Goal: Transaction & Acquisition: Subscribe to service/newsletter

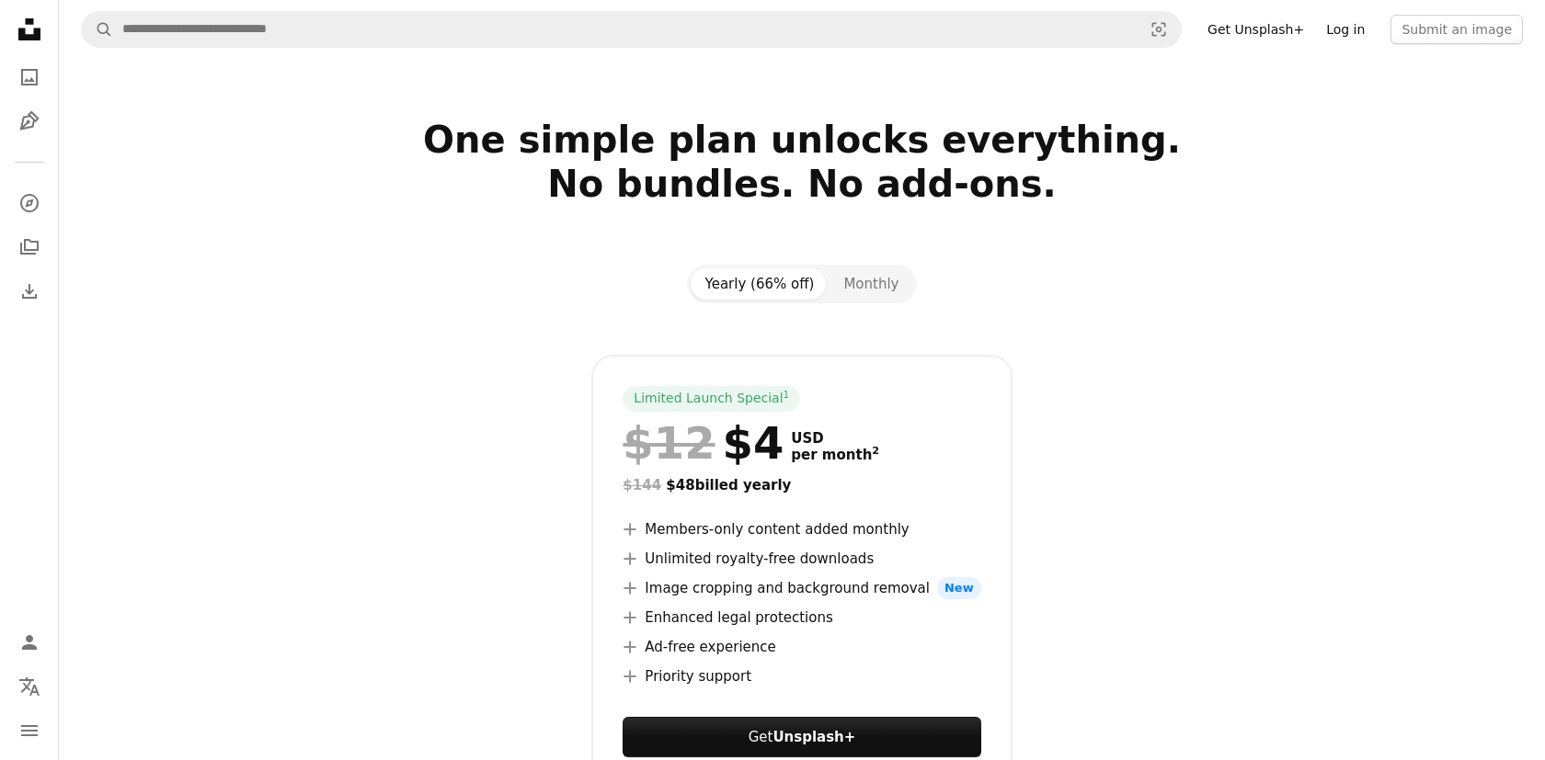
click at [1356, 29] on link "Log in" at bounding box center [1345, 29] width 61 height 29
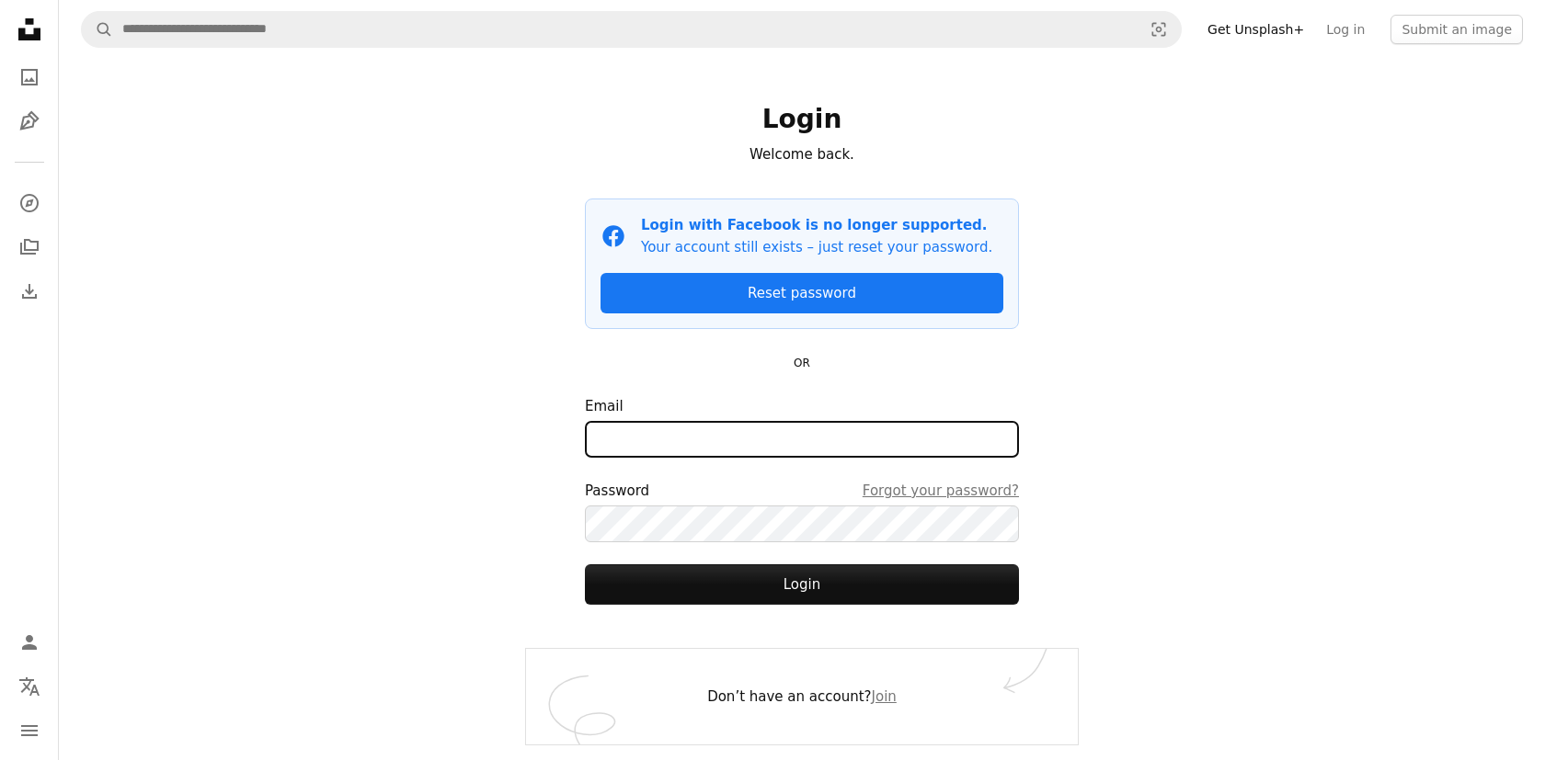
click at [894, 445] on input "Email" at bounding box center [802, 439] width 434 height 37
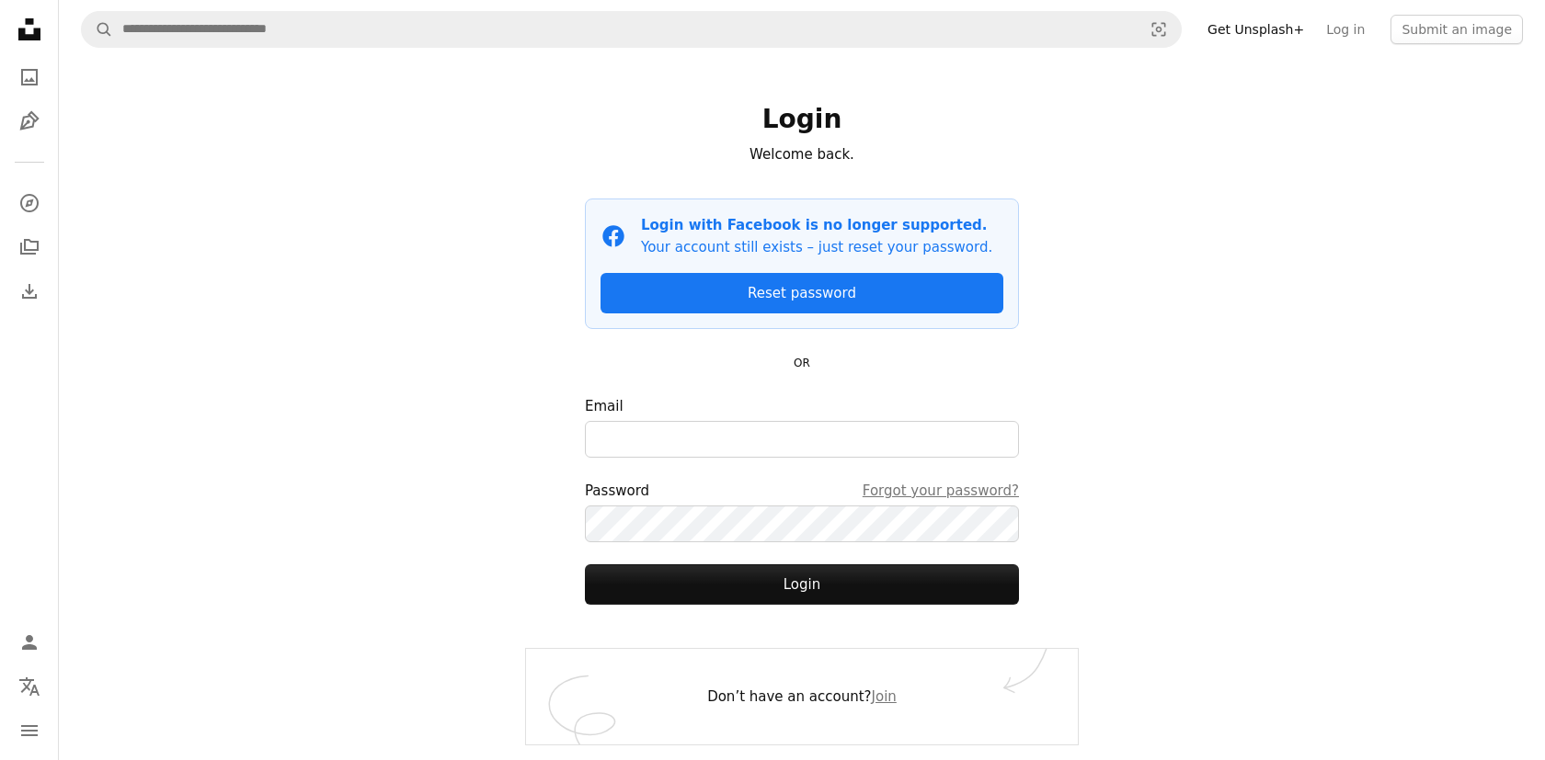
click at [1061, 439] on div "Login Welcome back. Facebook icon Login with Facebook is no longer supported. Y…" at bounding box center [802, 354] width 552 height 590
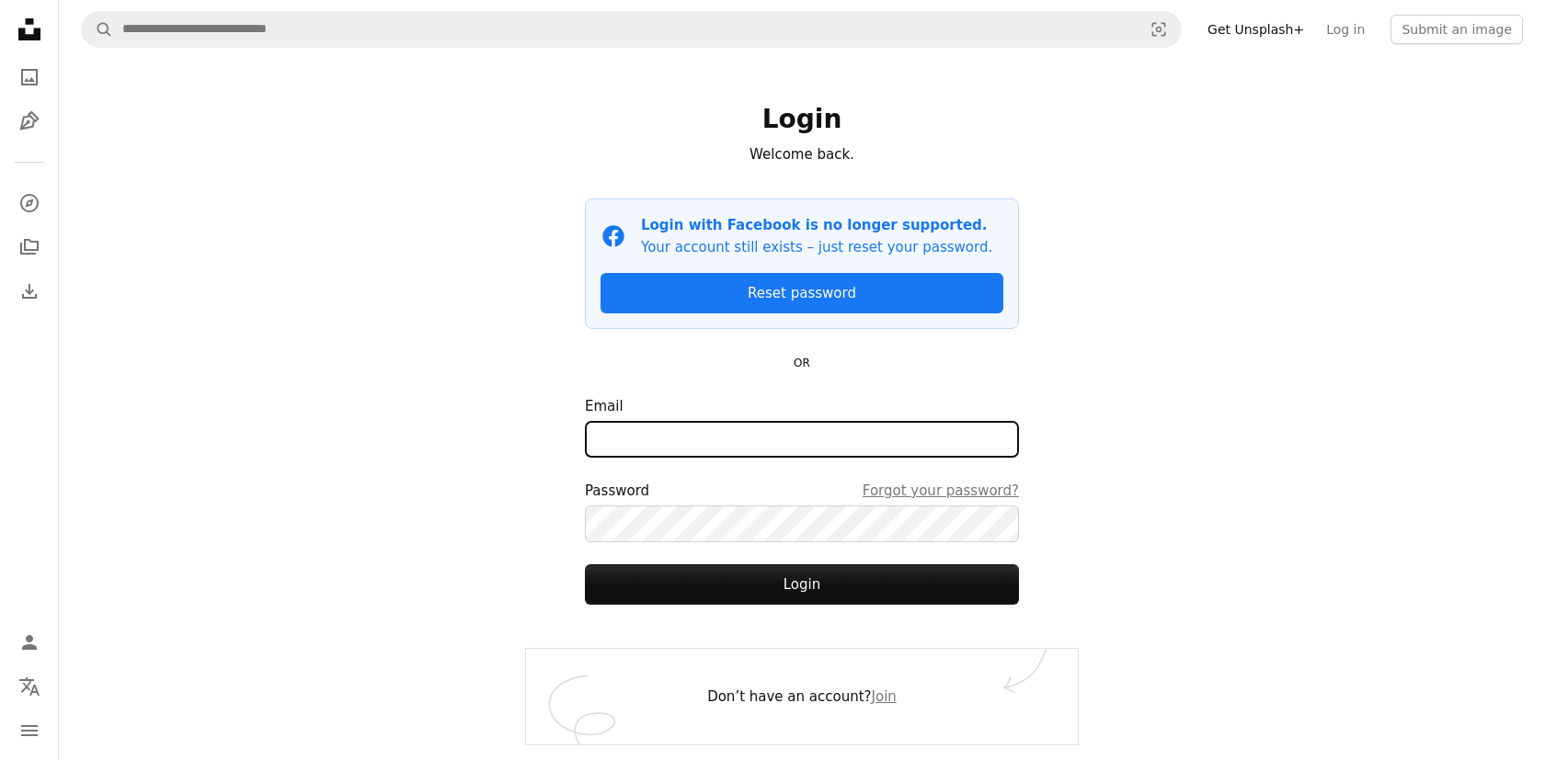
click at [930, 446] on input "Email" at bounding box center [802, 439] width 434 height 37
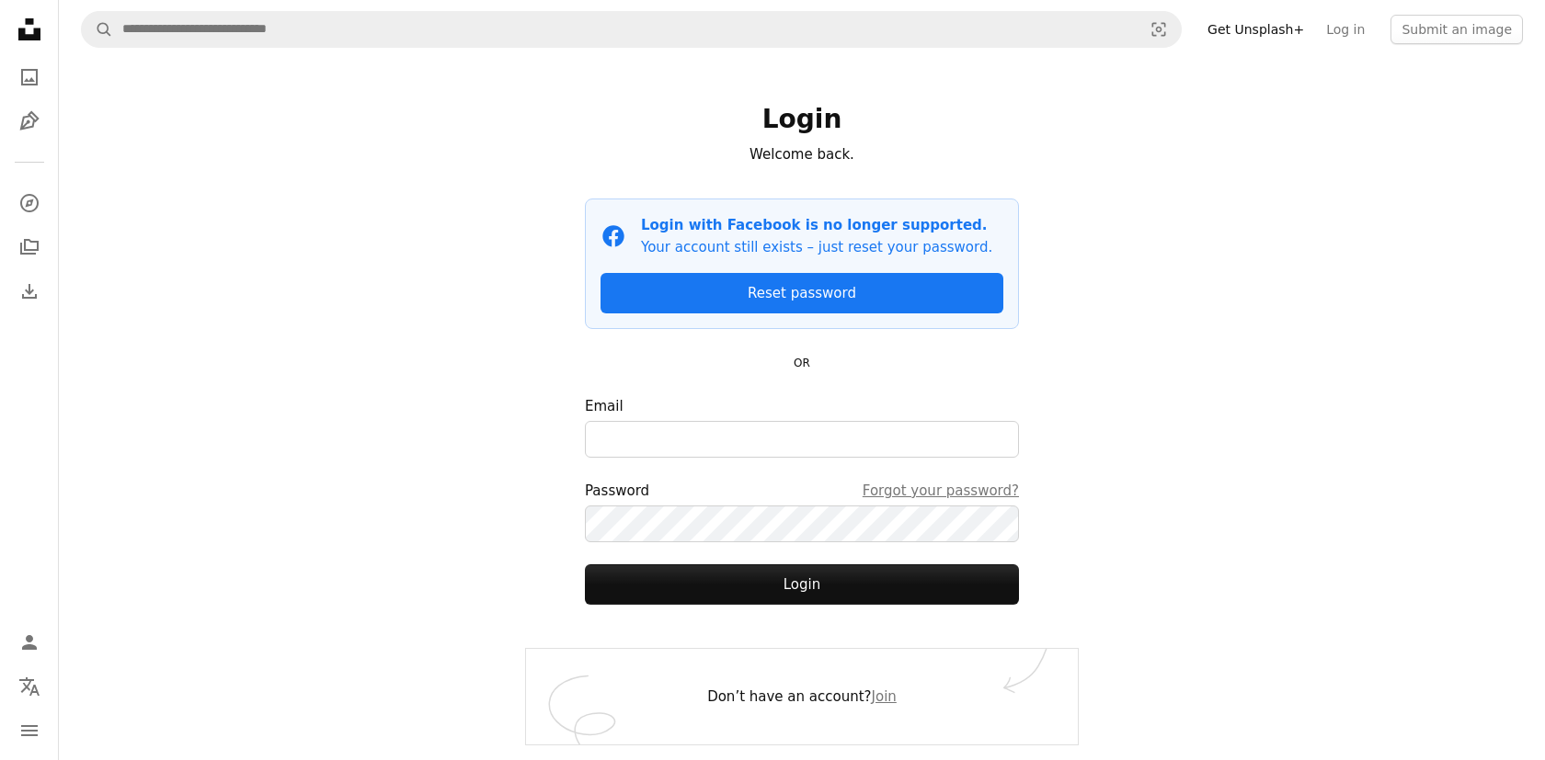
click at [1275, 450] on div "A magnifying glass Visual search Get Unsplash+ Log in Submit an image Login Wel…" at bounding box center [802, 380] width 1486 height 760
click at [859, 599] on button "Login" at bounding box center [802, 585] width 434 height 40
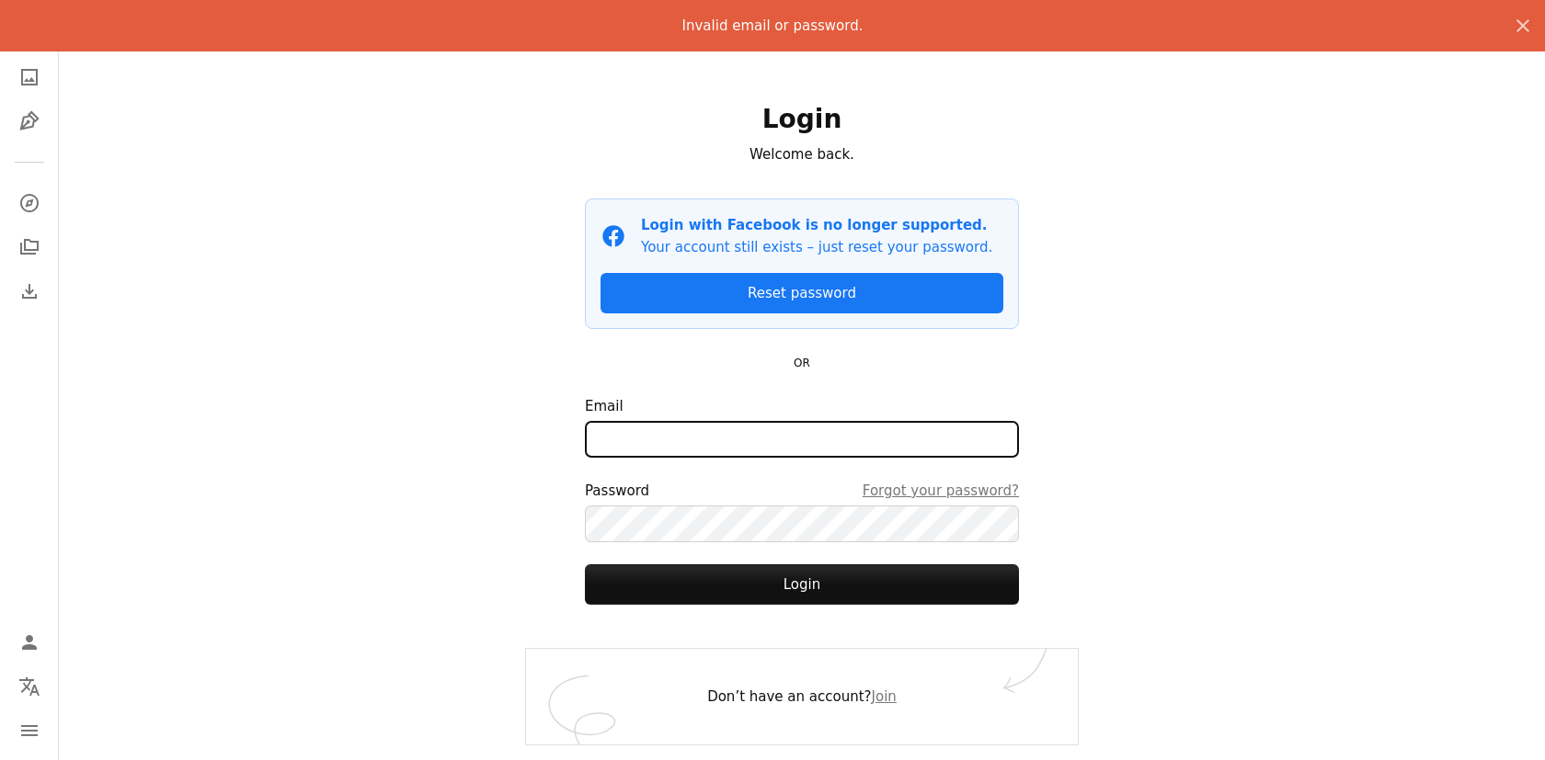
click at [788, 431] on input "Email" at bounding box center [802, 439] width 434 height 37
click at [730, 443] on input "*********" at bounding box center [802, 439] width 434 height 37
type input "**********"
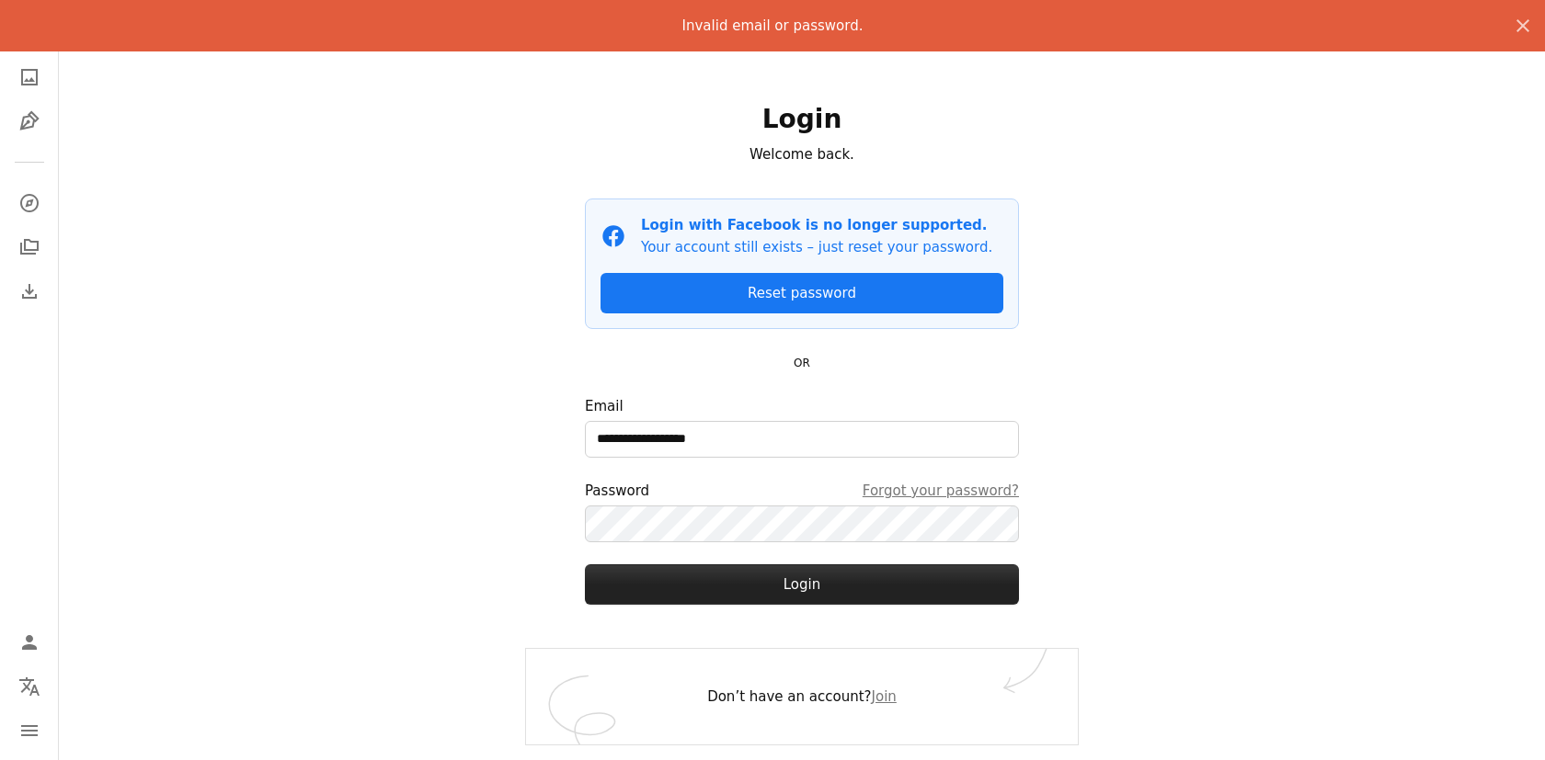
click at [807, 576] on button "Login" at bounding box center [802, 585] width 434 height 40
click at [800, 591] on button "Login" at bounding box center [802, 585] width 434 height 40
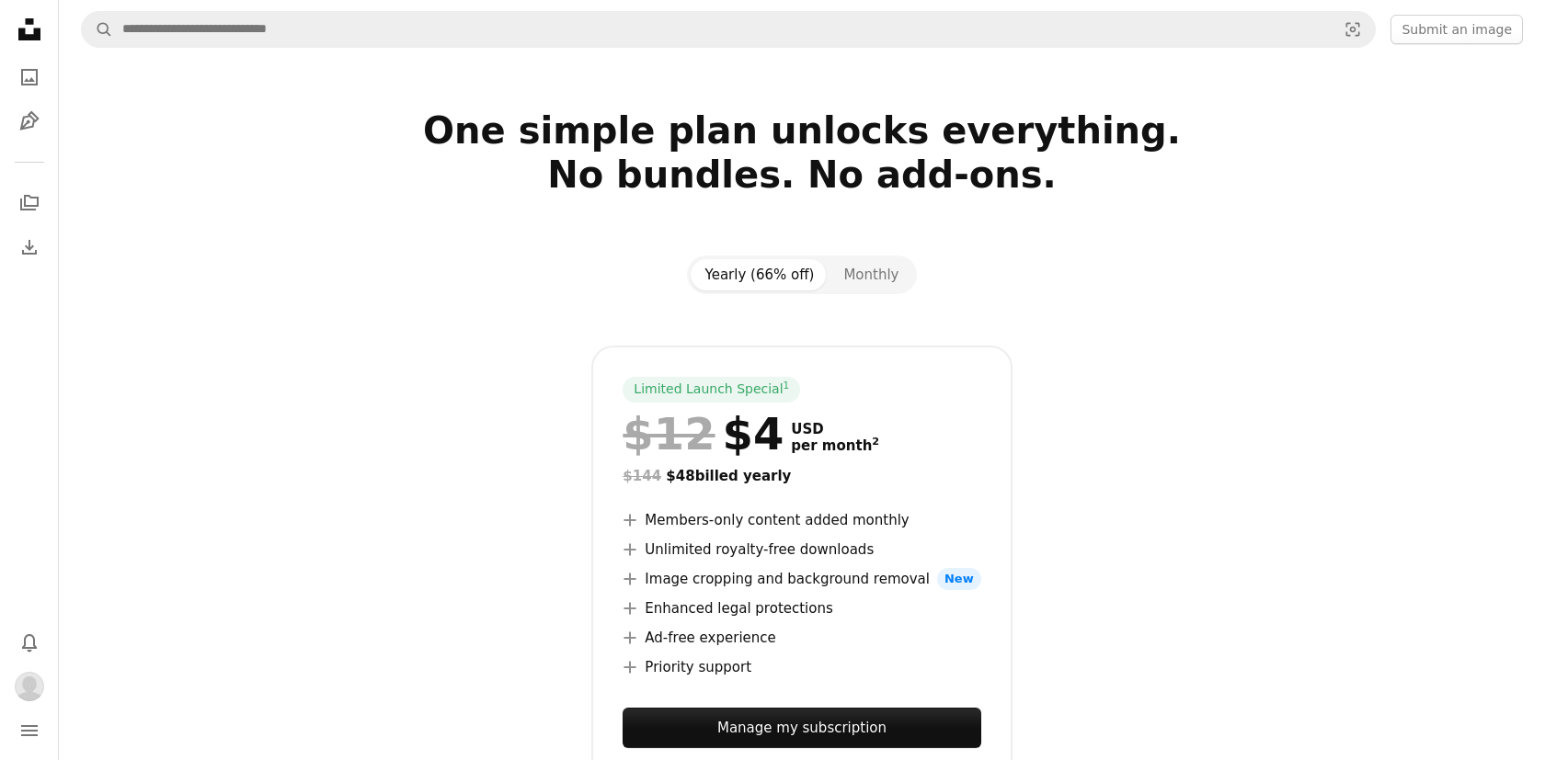
scroll to position [12, 0]
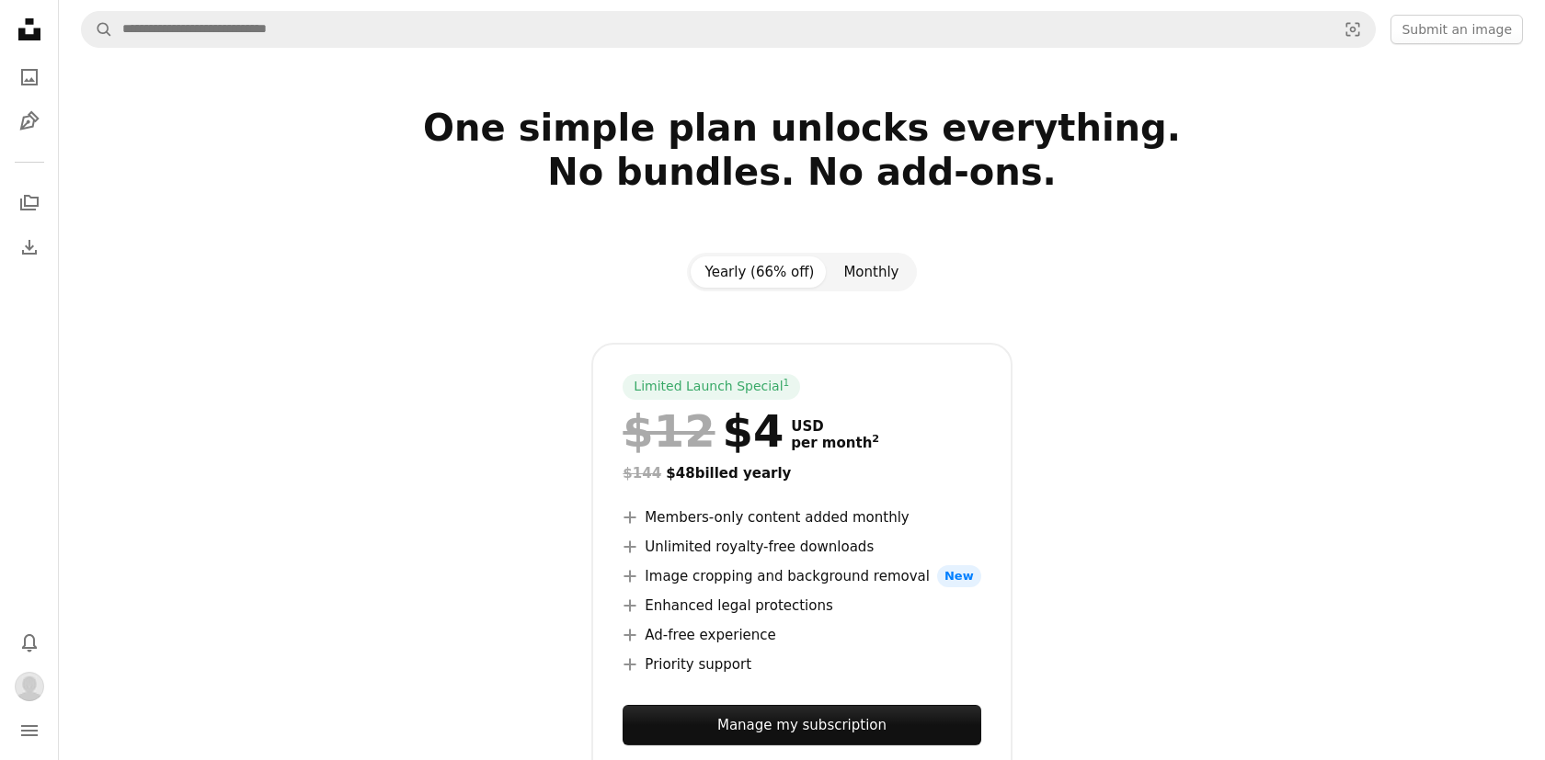
click at [872, 269] on button "Monthly" at bounding box center [870, 272] width 85 height 31
click at [805, 269] on button "Yearly (66% off)" at bounding box center [759, 272] width 139 height 31
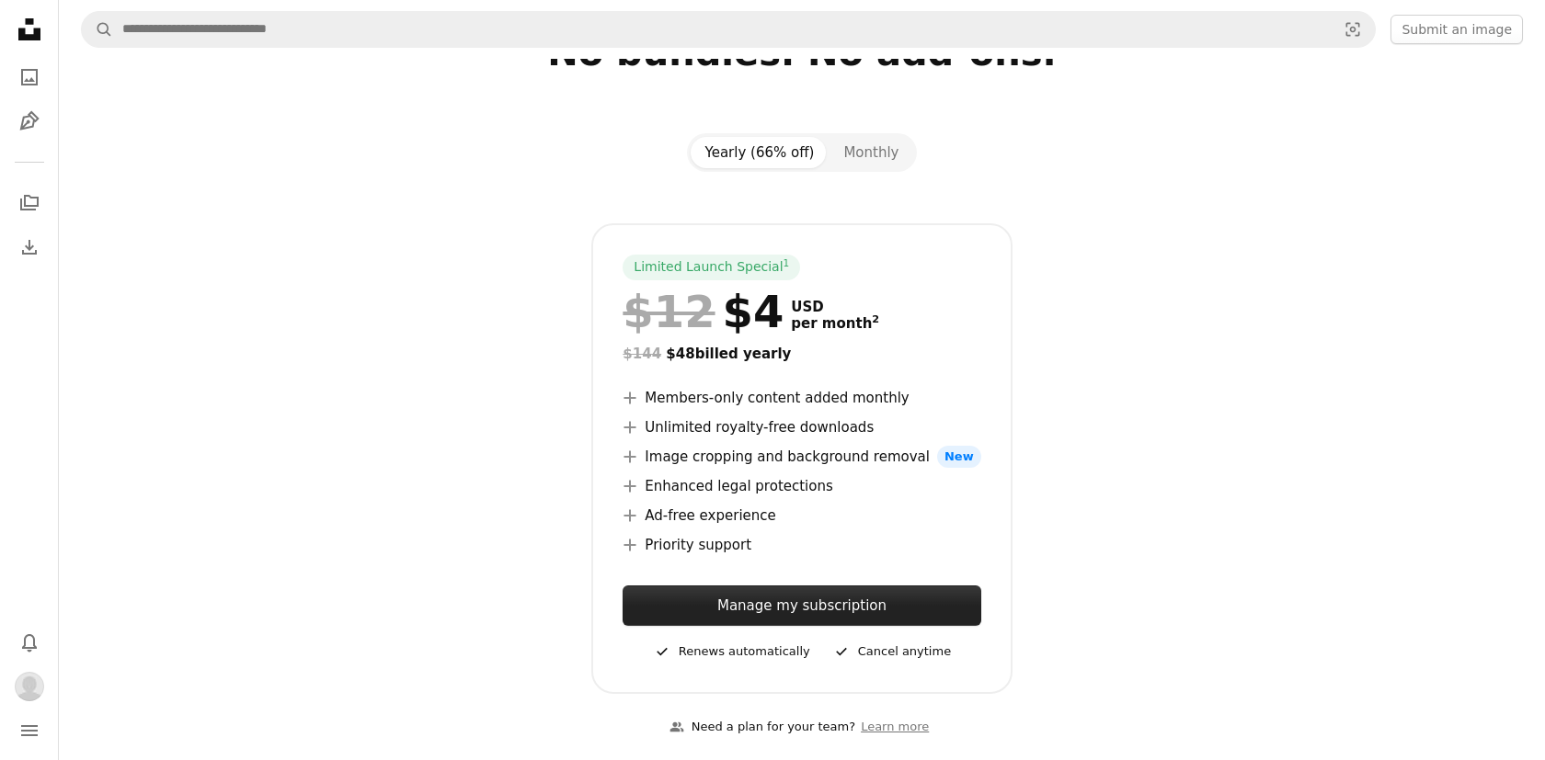
scroll to position [127, 0]
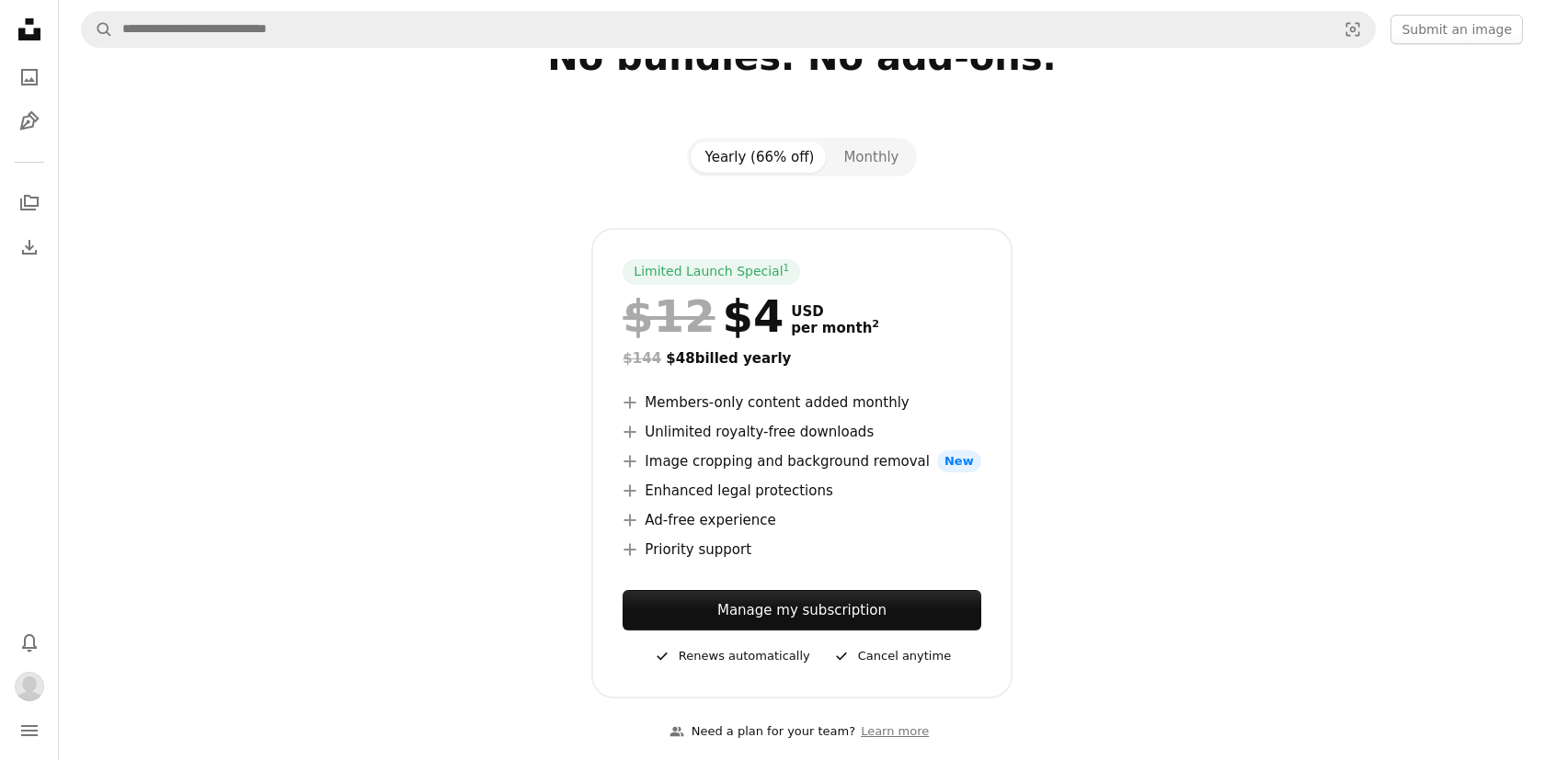
click at [870, 139] on div "Yearly (66% off) Monthly" at bounding box center [802, 157] width 231 height 39
click at [873, 150] on button "Monthly" at bounding box center [870, 157] width 85 height 31
click at [787, 158] on button "Yearly (66% off)" at bounding box center [759, 157] width 139 height 31
click at [884, 615] on link "Manage my subscription" at bounding box center [801, 610] width 358 height 40
